Goal: Transaction & Acquisition: Book appointment/travel/reservation

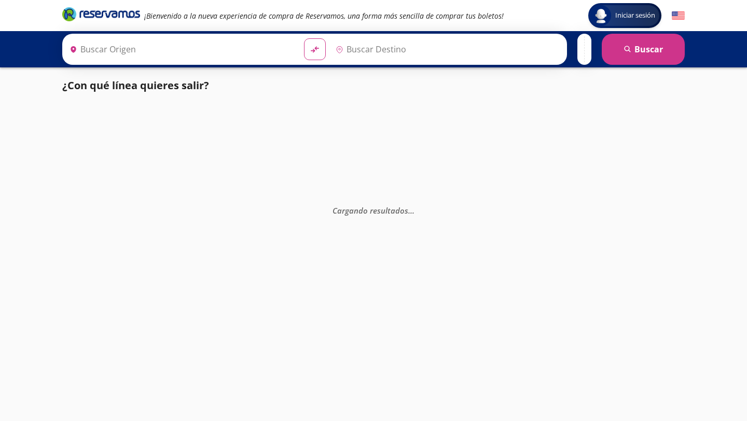
type input "[GEOGRAPHIC_DATA], [GEOGRAPHIC_DATA]"
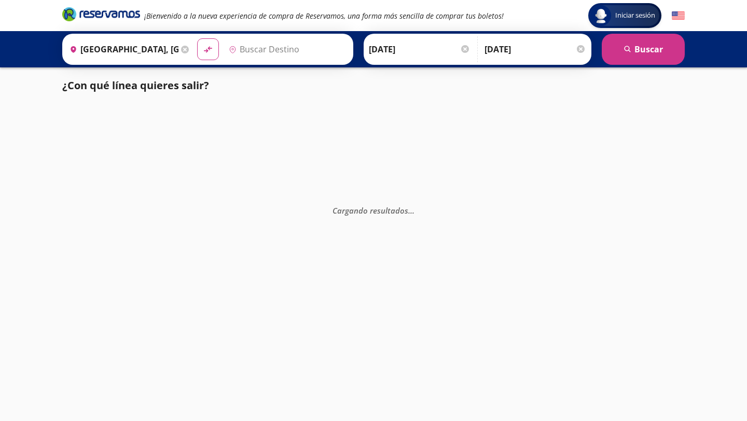
type input "[GEOGRAPHIC_DATA], [GEOGRAPHIC_DATA]"
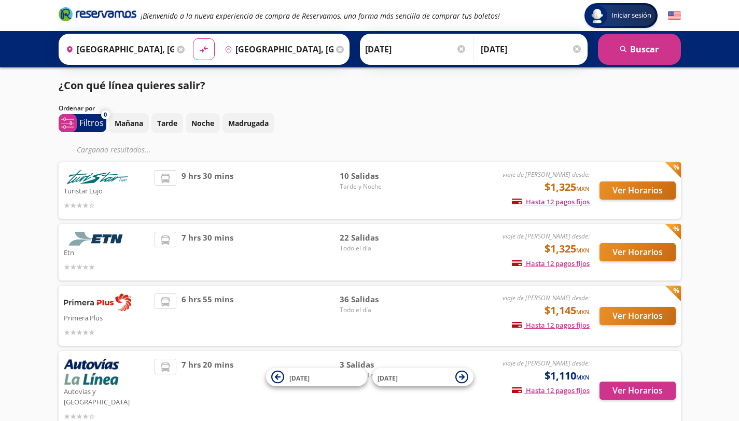
click at [438, 246] on div "viaje de [PERSON_NAME] desde: $1,325 MXN Hasta 12 pagos fijos Pagos fijos en co…" at bounding box center [504, 252] width 172 height 41
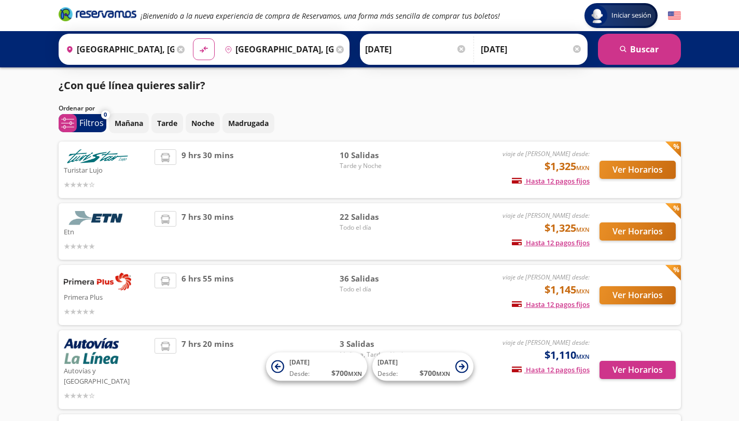
click at [631, 251] on div "Ver Horarios" at bounding box center [633, 231] width 86 height 41
click at [633, 230] on button "Ver Horarios" at bounding box center [638, 232] width 76 height 18
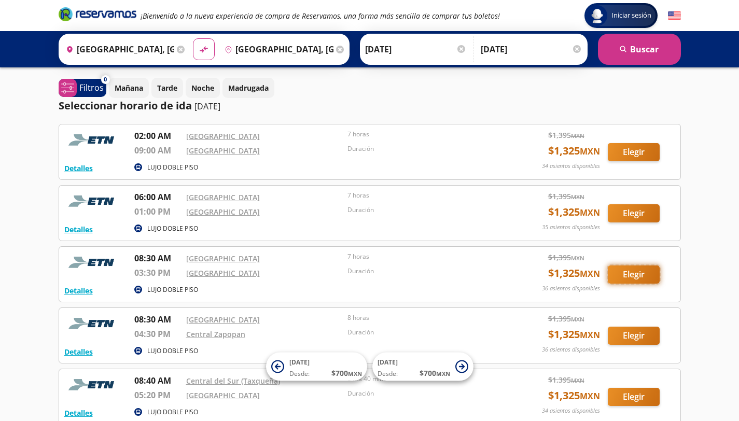
click at [632, 280] on button "Elegir" at bounding box center [634, 275] width 52 height 18
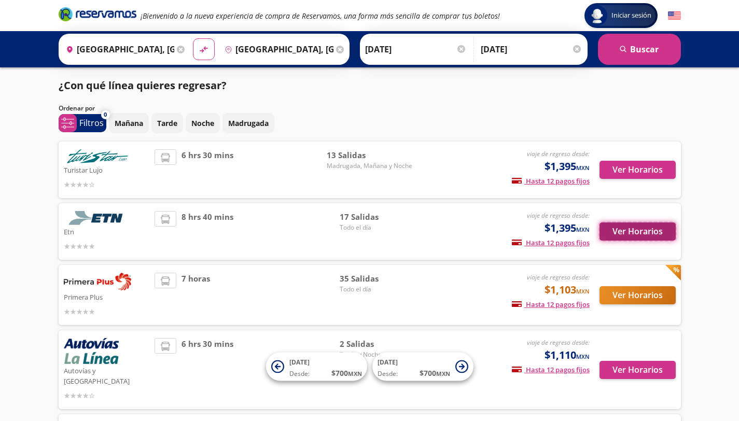
click at [626, 225] on button "Ver Horarios" at bounding box center [638, 232] width 76 height 18
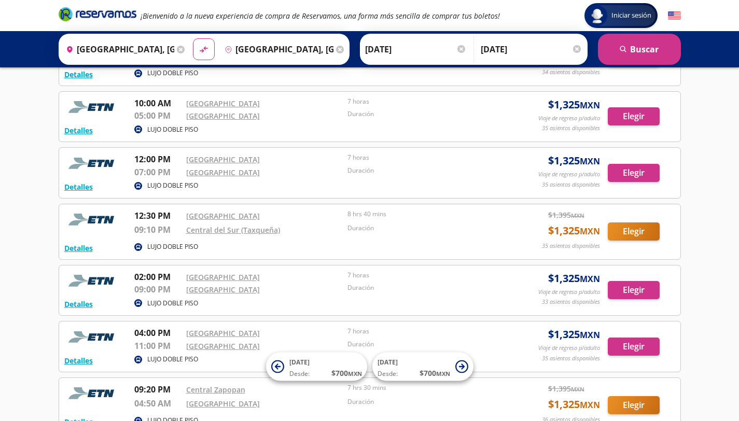
scroll to position [278, 0]
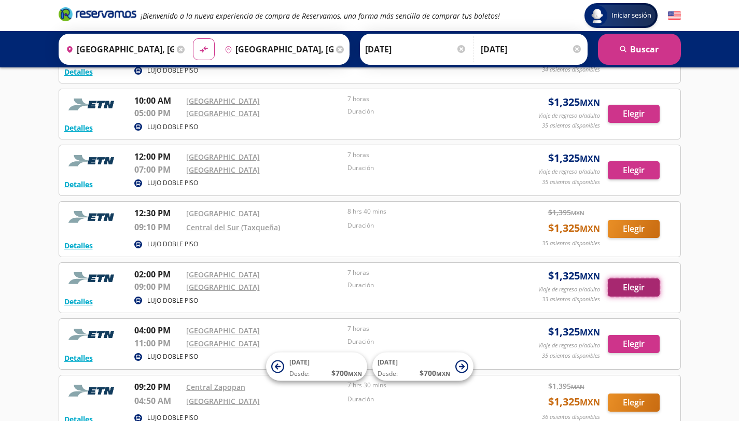
click at [654, 296] on button "Elegir" at bounding box center [634, 288] width 52 height 18
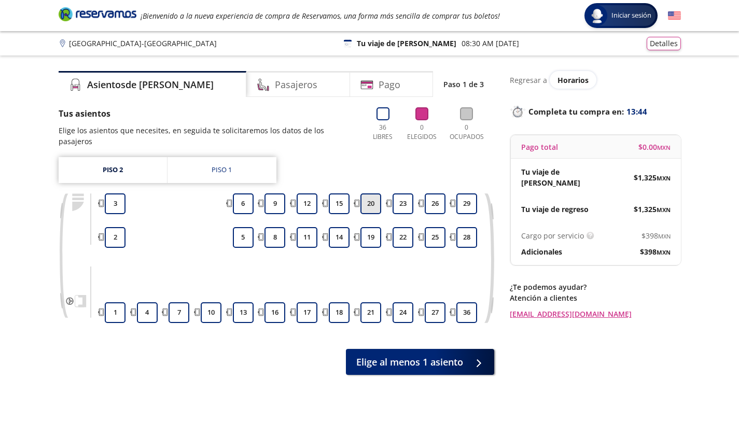
click at [373, 193] on button "20" at bounding box center [371, 203] width 21 height 21
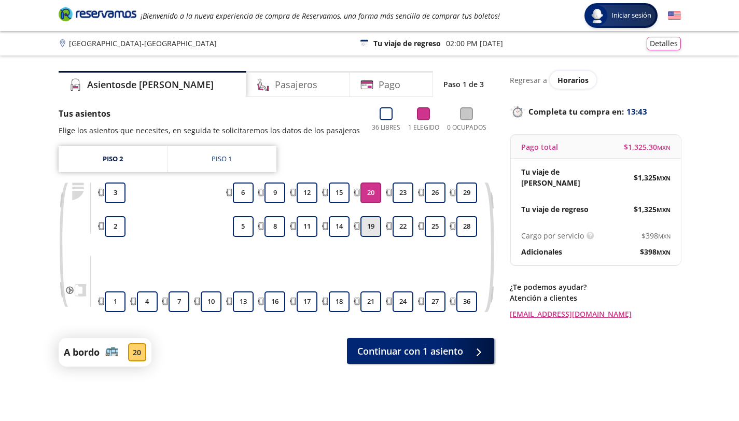
click at [373, 228] on button "19" at bounding box center [371, 226] width 21 height 21
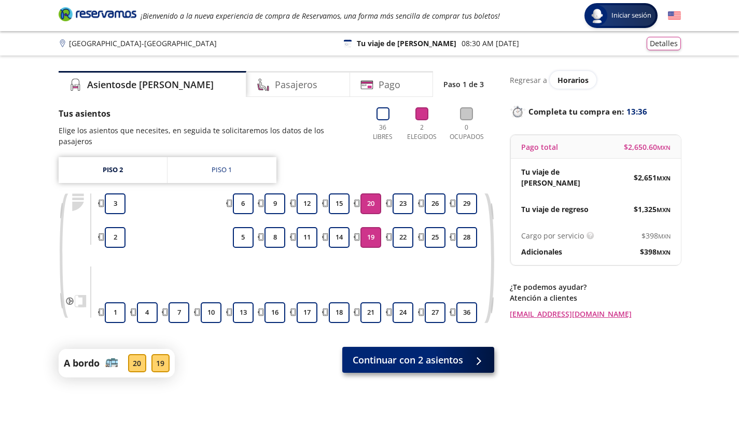
click at [413, 354] on span "Continuar con 2 asientos" at bounding box center [408, 360] width 110 height 14
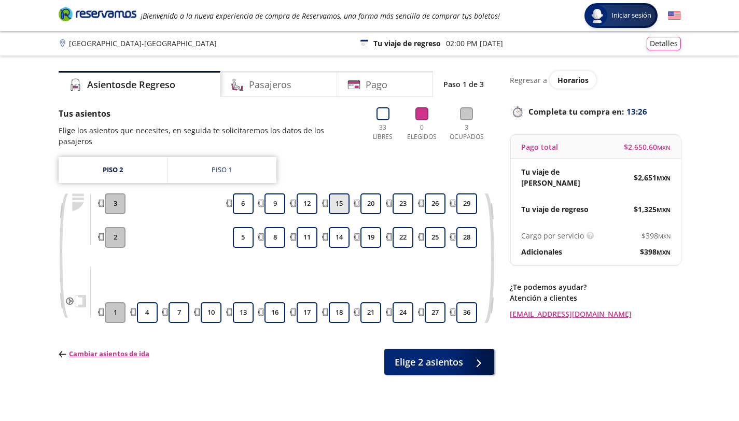
click at [341, 193] on button "15" at bounding box center [339, 203] width 21 height 21
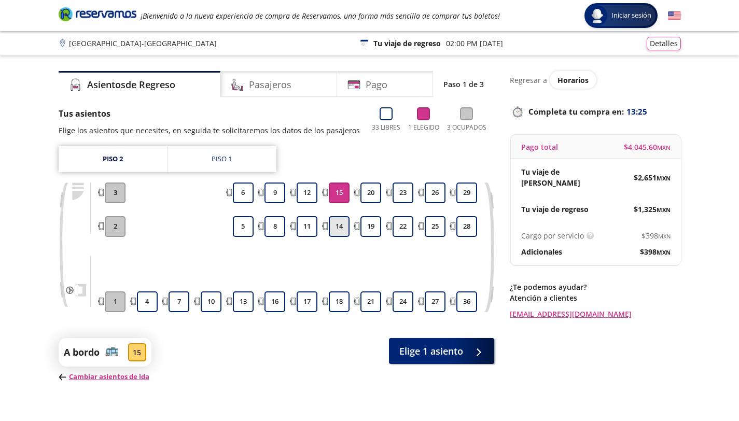
click at [341, 224] on button "14" at bounding box center [339, 226] width 21 height 21
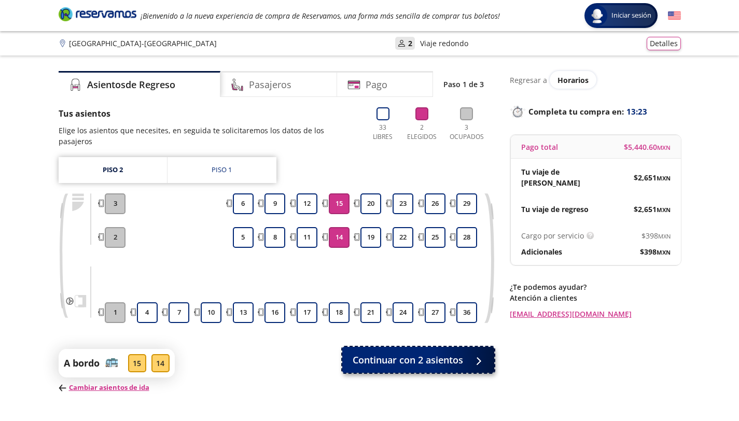
click at [440, 353] on span "Continuar con 2 asientos" at bounding box center [408, 360] width 110 height 14
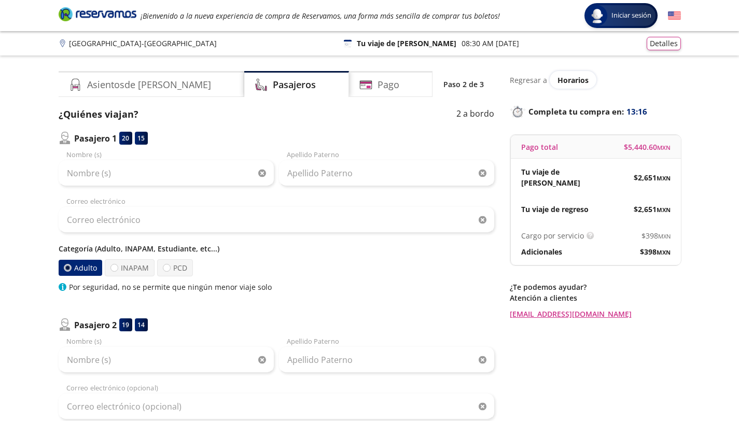
click at [82, 272] on label "Adulto" at bounding box center [80, 268] width 44 height 16
click at [71, 271] on input "Adulto" at bounding box center [67, 268] width 7 height 7
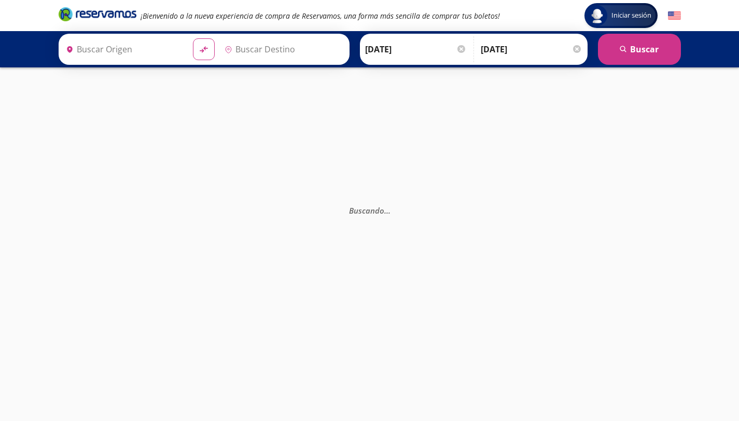
type input "[GEOGRAPHIC_DATA], [GEOGRAPHIC_DATA]"
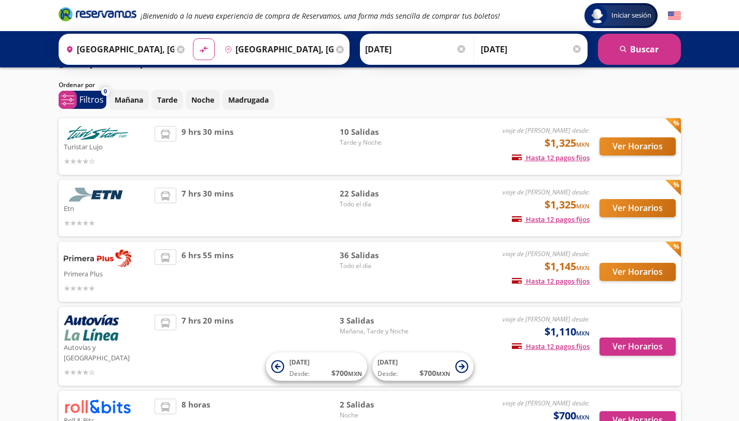
scroll to position [32, 0]
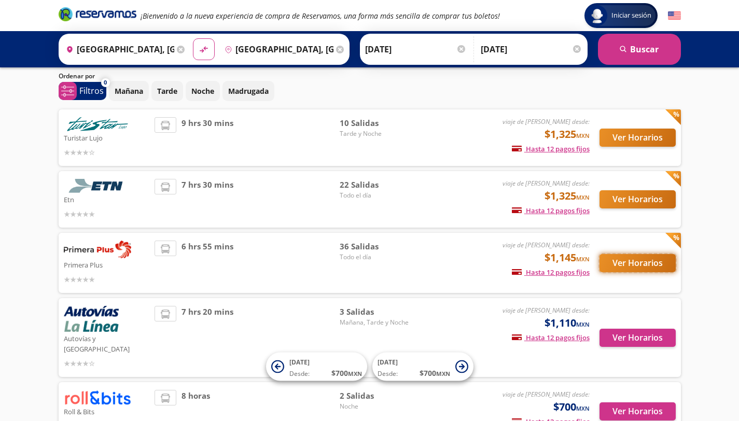
click at [645, 263] on button "Ver Horarios" at bounding box center [638, 263] width 76 height 18
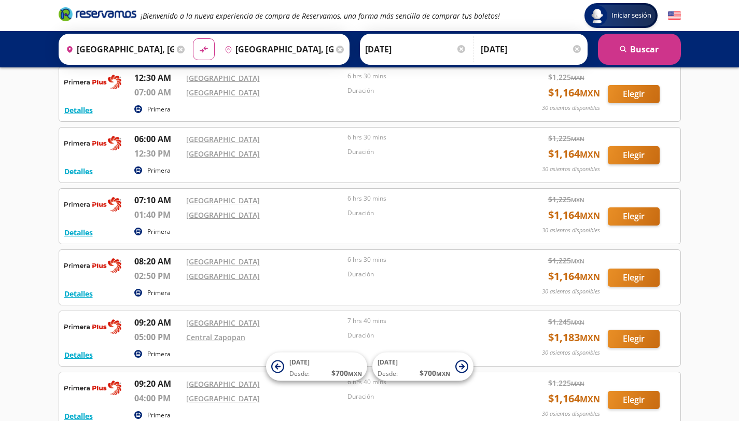
scroll to position [68, 0]
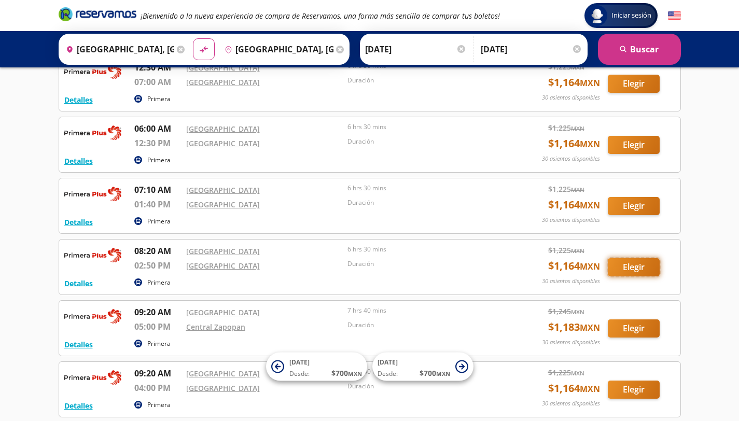
click at [626, 268] on button "Elegir" at bounding box center [634, 267] width 52 height 18
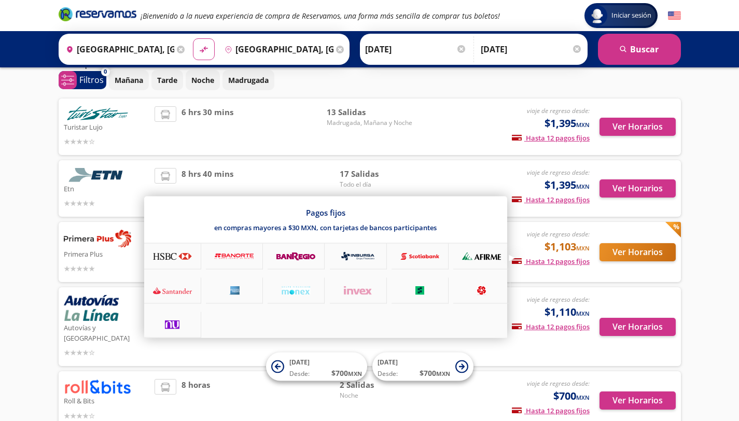
scroll to position [36, 0]
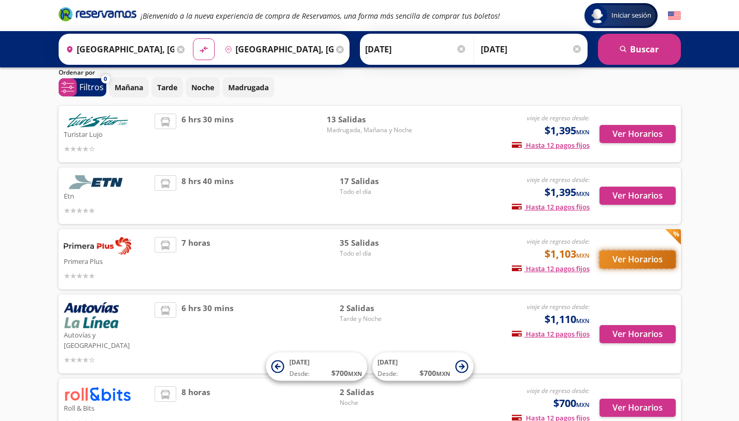
click at [658, 258] on button "Ver Horarios" at bounding box center [638, 260] width 76 height 18
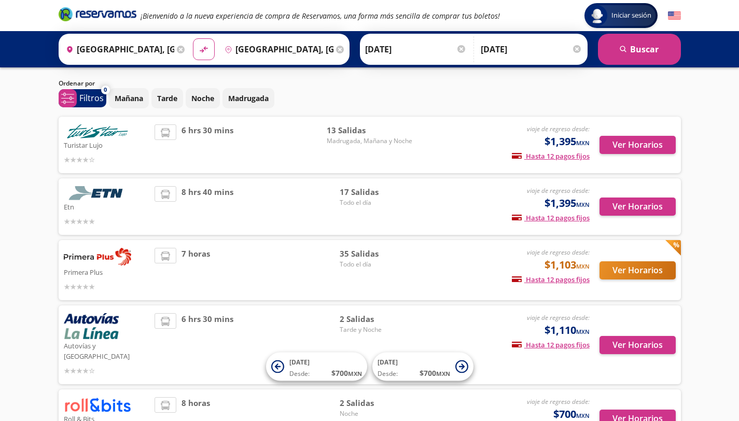
scroll to position [22, 0]
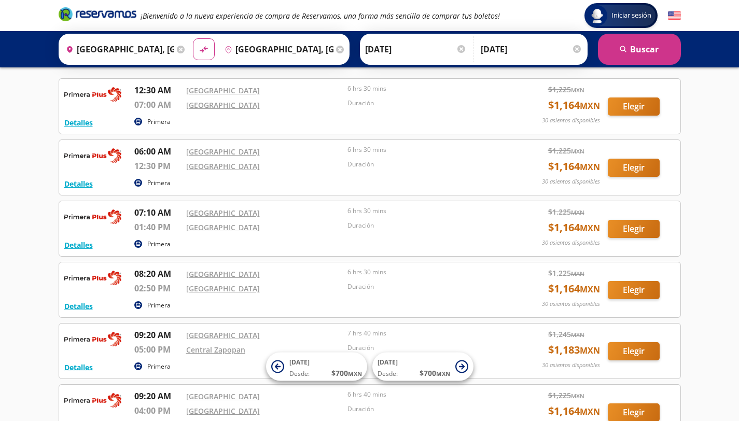
scroll to position [50, 0]
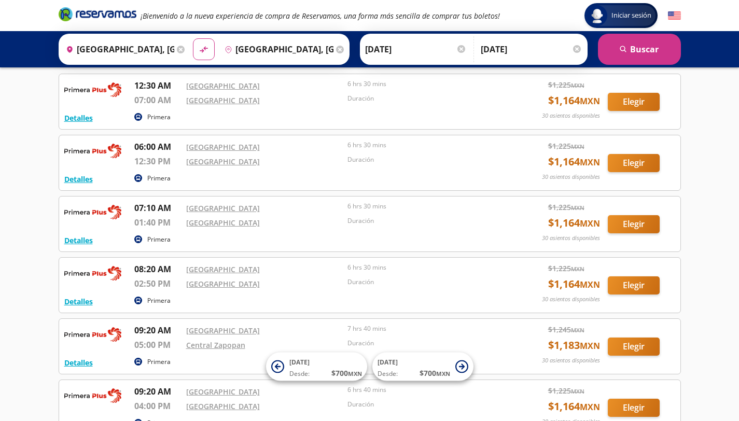
click at [286, 275] on div "[GEOGRAPHIC_DATA]" at bounding box center [264, 270] width 157 height 15
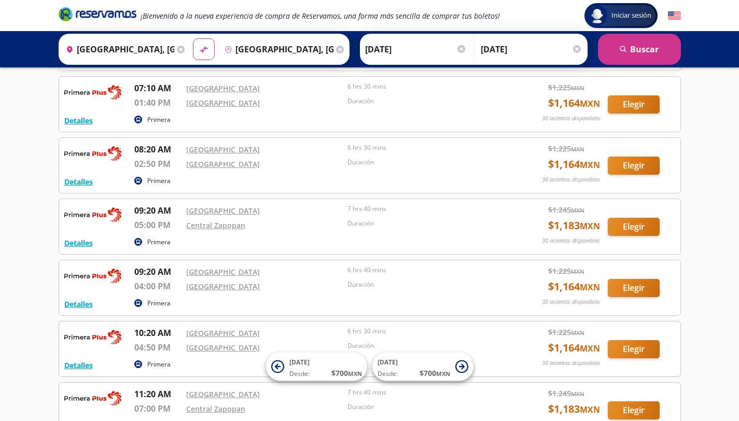
scroll to position [162, 0]
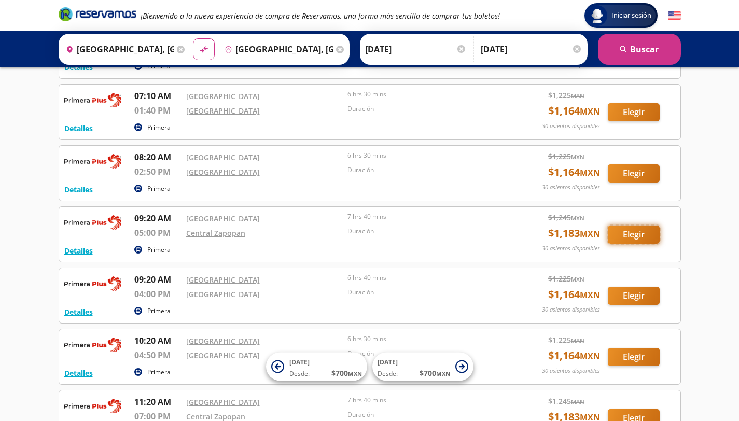
click at [643, 236] on button "Elegir" at bounding box center [634, 235] width 52 height 18
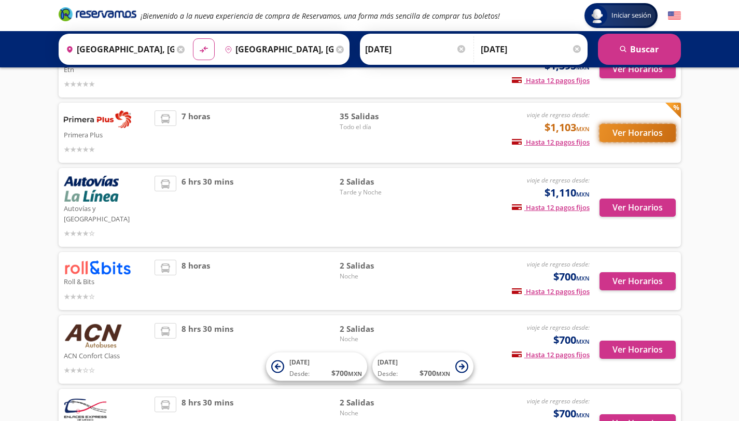
click at [630, 136] on button "Ver Horarios" at bounding box center [638, 133] width 76 height 18
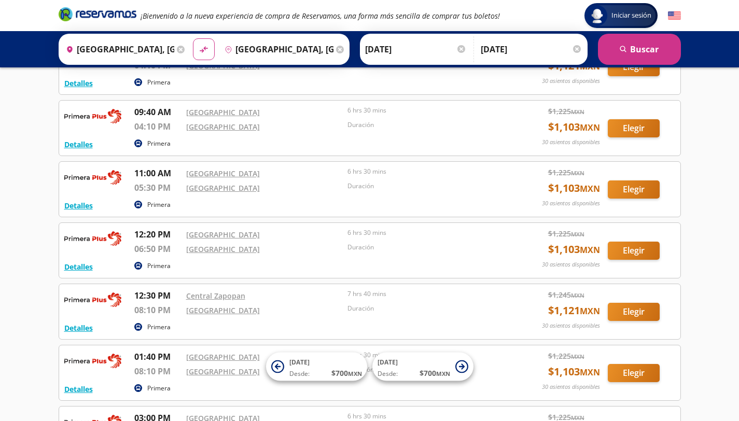
scroll to position [461, 0]
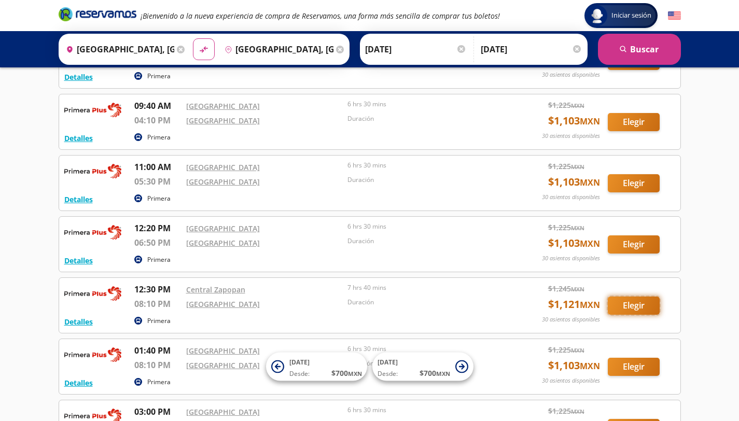
click at [640, 309] on button "Elegir" at bounding box center [634, 306] width 52 height 18
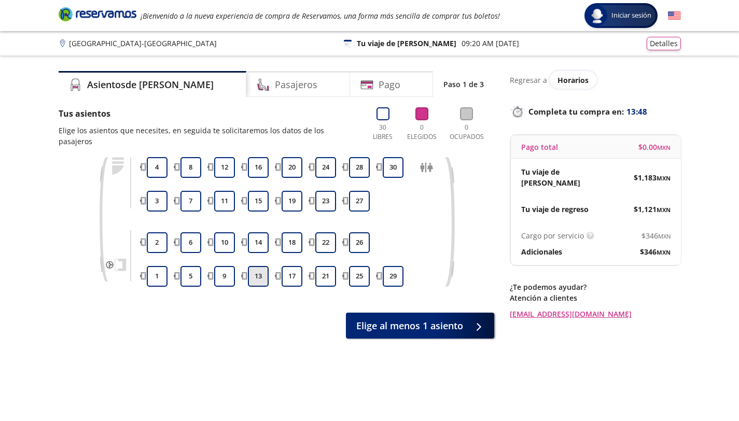
click at [259, 266] on button "13" at bounding box center [258, 276] width 21 height 21
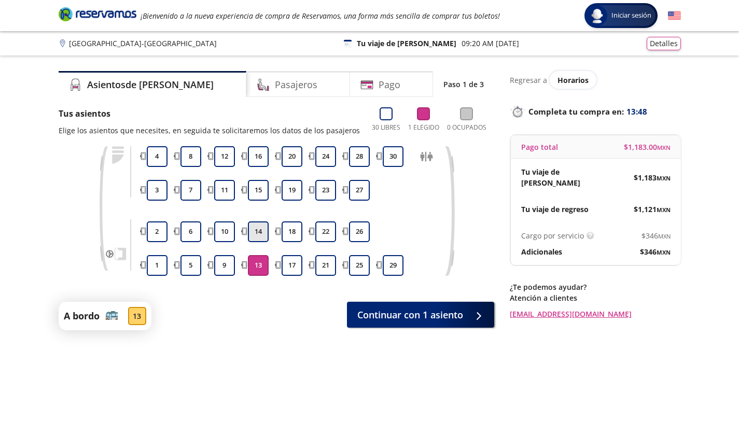
click at [259, 231] on button "14" at bounding box center [258, 231] width 21 height 21
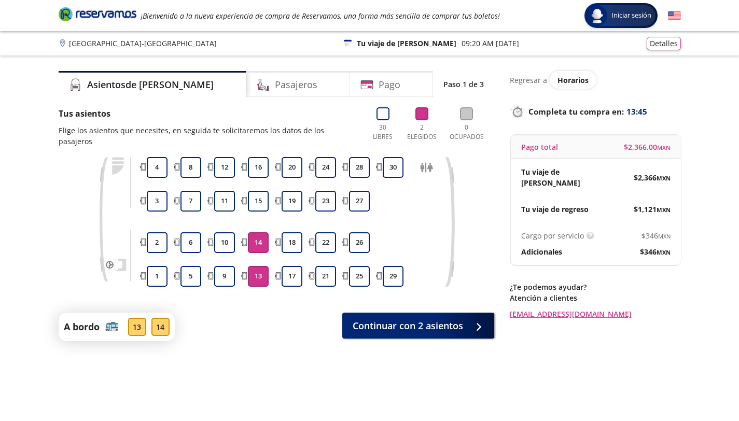
click at [384, 333] on div "Asientos de [PERSON_NAME] Pago Paso 1 de 3 Tus asientos Elige los asientos que …" at bounding box center [277, 250] width 436 height 358
click at [382, 317] on span "Continuar con 2 asientos" at bounding box center [408, 324] width 110 height 14
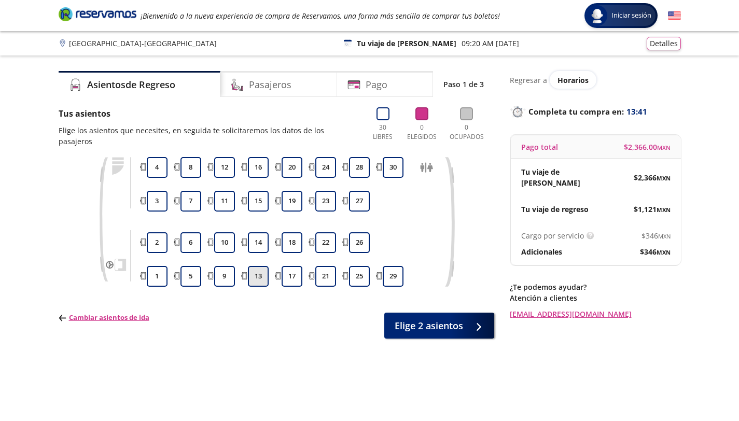
click at [261, 266] on button "13" at bounding box center [258, 276] width 21 height 21
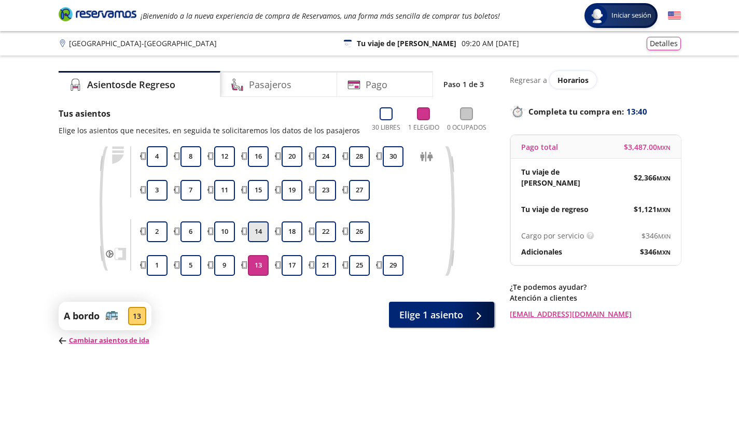
click at [261, 239] on button "14" at bounding box center [258, 231] width 21 height 21
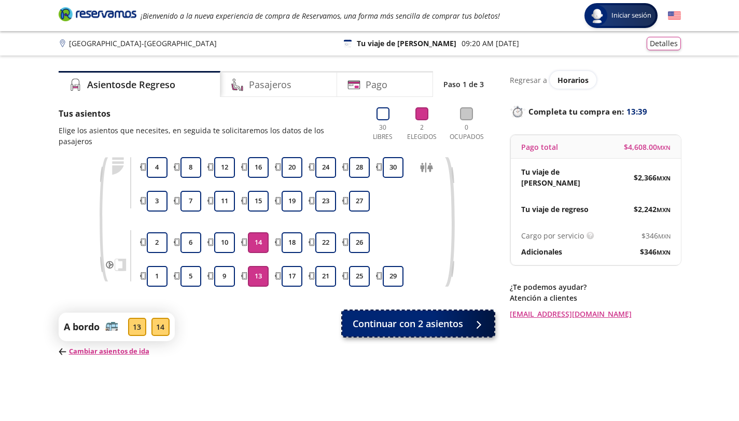
click at [389, 317] on span "Continuar con 2 asientos" at bounding box center [408, 324] width 110 height 14
